Goal: Check status: Check status

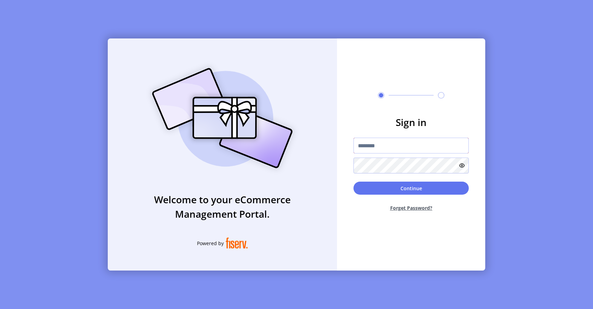
type input "*********"
click at [369, 186] on button "Continue" at bounding box center [411, 188] width 115 height 13
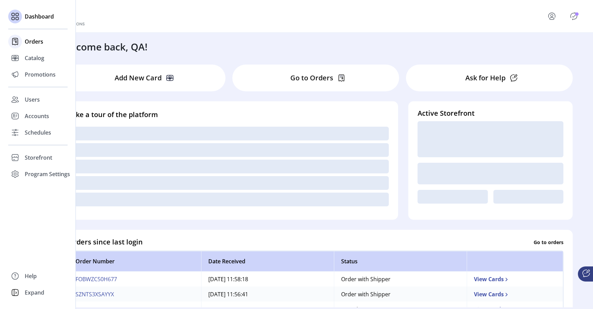
click at [32, 42] on span "Orders" at bounding box center [34, 41] width 19 height 8
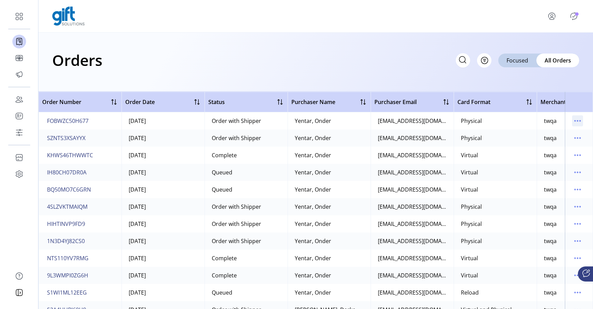
click at [575, 121] on icon "menu" at bounding box center [577, 120] width 11 height 11
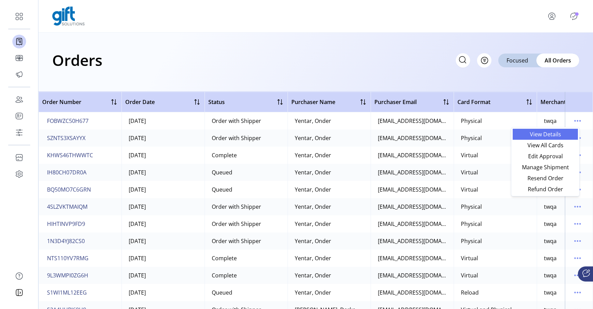
click at [553, 134] on span "View Details" at bounding box center [545, 133] width 57 height 5
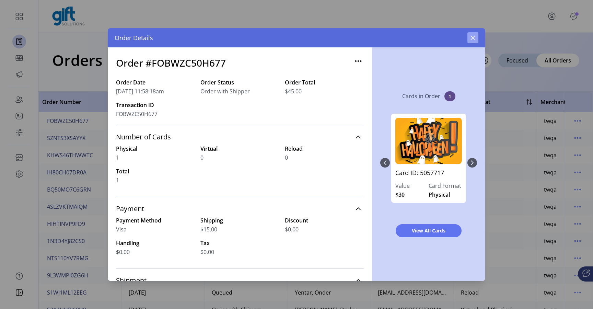
click at [474, 38] on icon "button" at bounding box center [472, 37] width 5 height 5
